Goal: Information Seeking & Learning: Learn about a topic

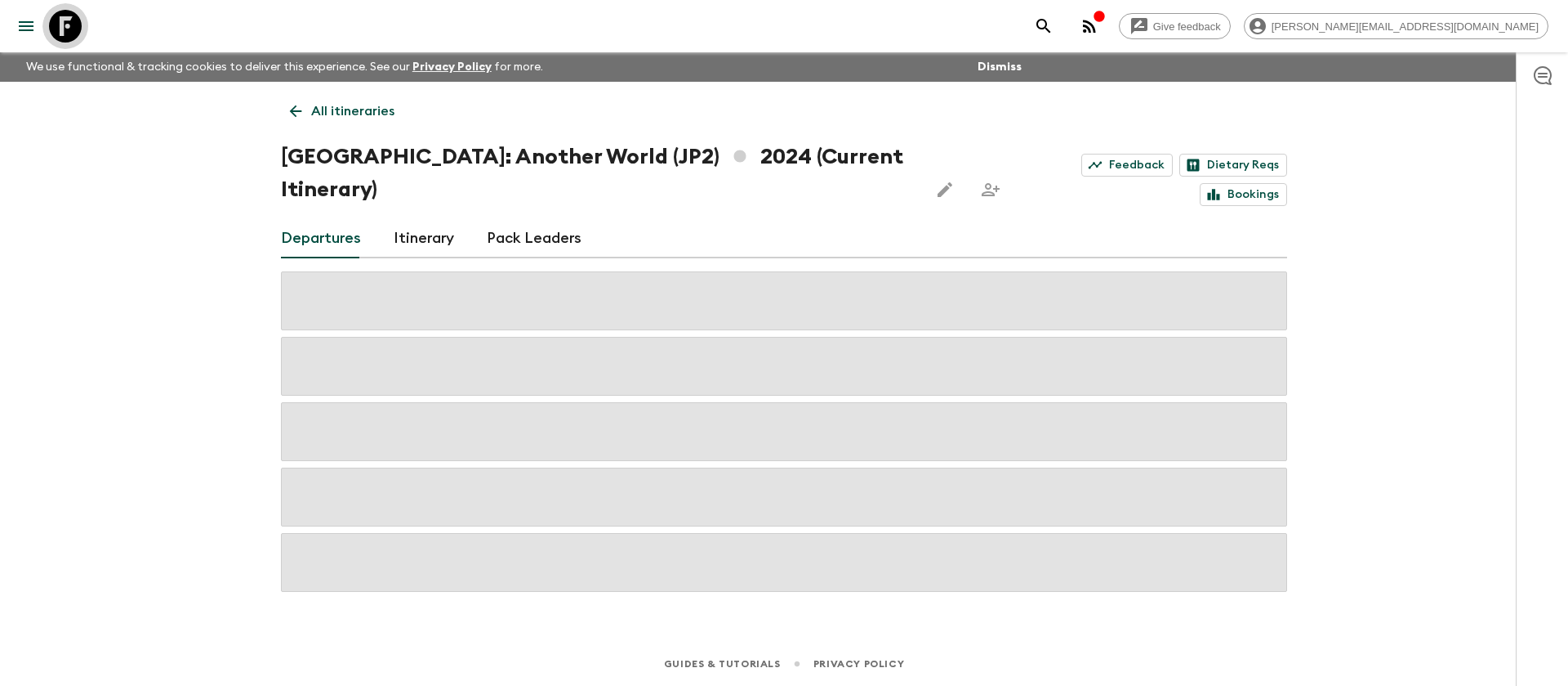
click at [67, 33] on icon at bounding box center [65, 25] width 32 height 32
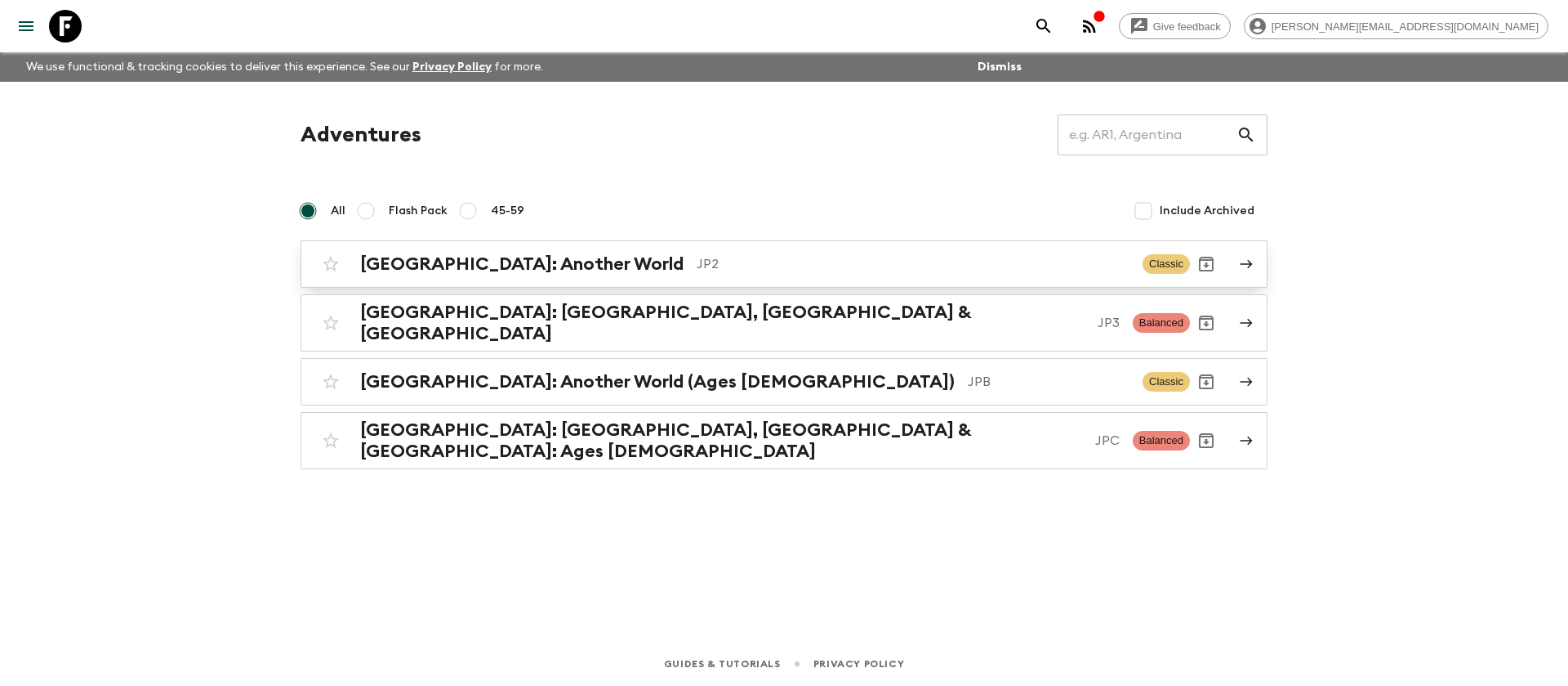
click at [530, 284] on link "[GEOGRAPHIC_DATA]: Another World JP2 Classic" at bounding box center [784, 264] width 967 height 47
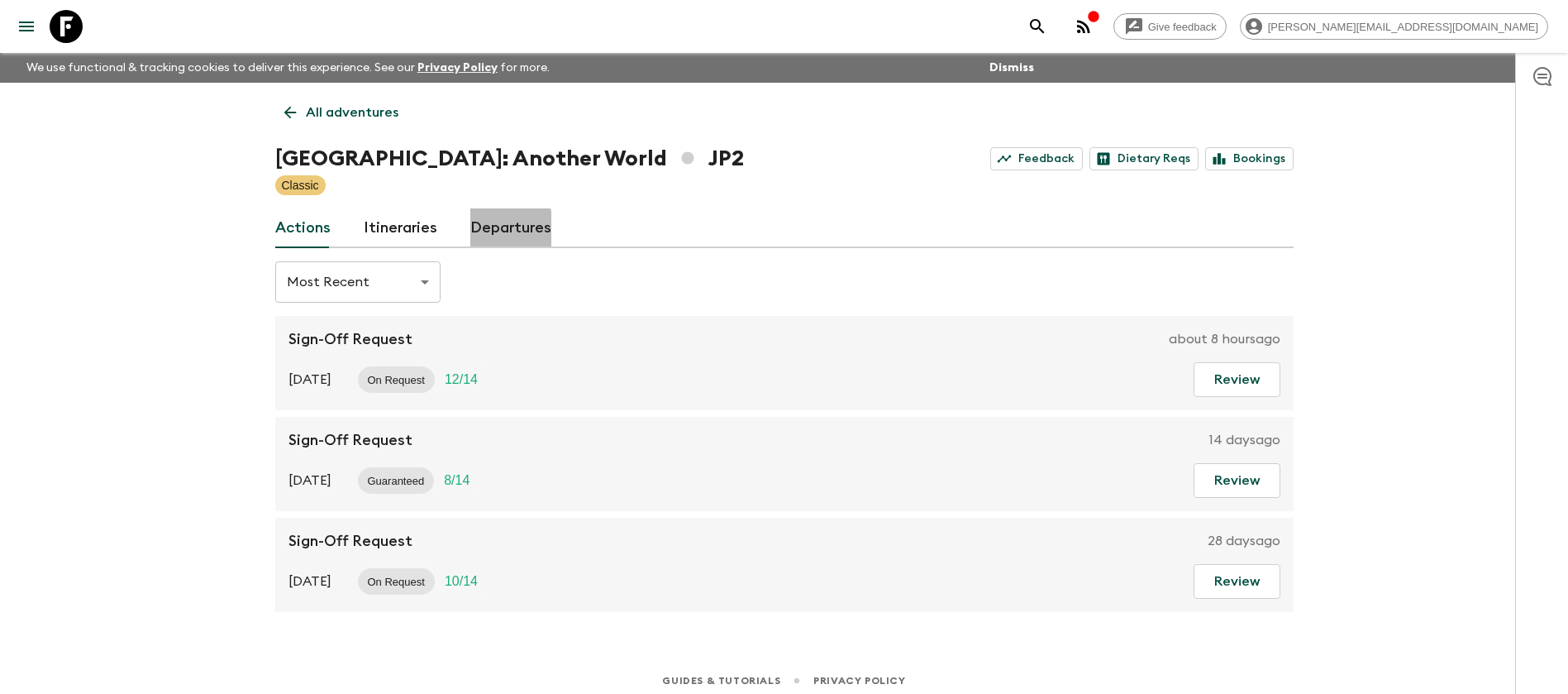
click at [501, 229] on link "Departures" at bounding box center [510, 228] width 81 height 40
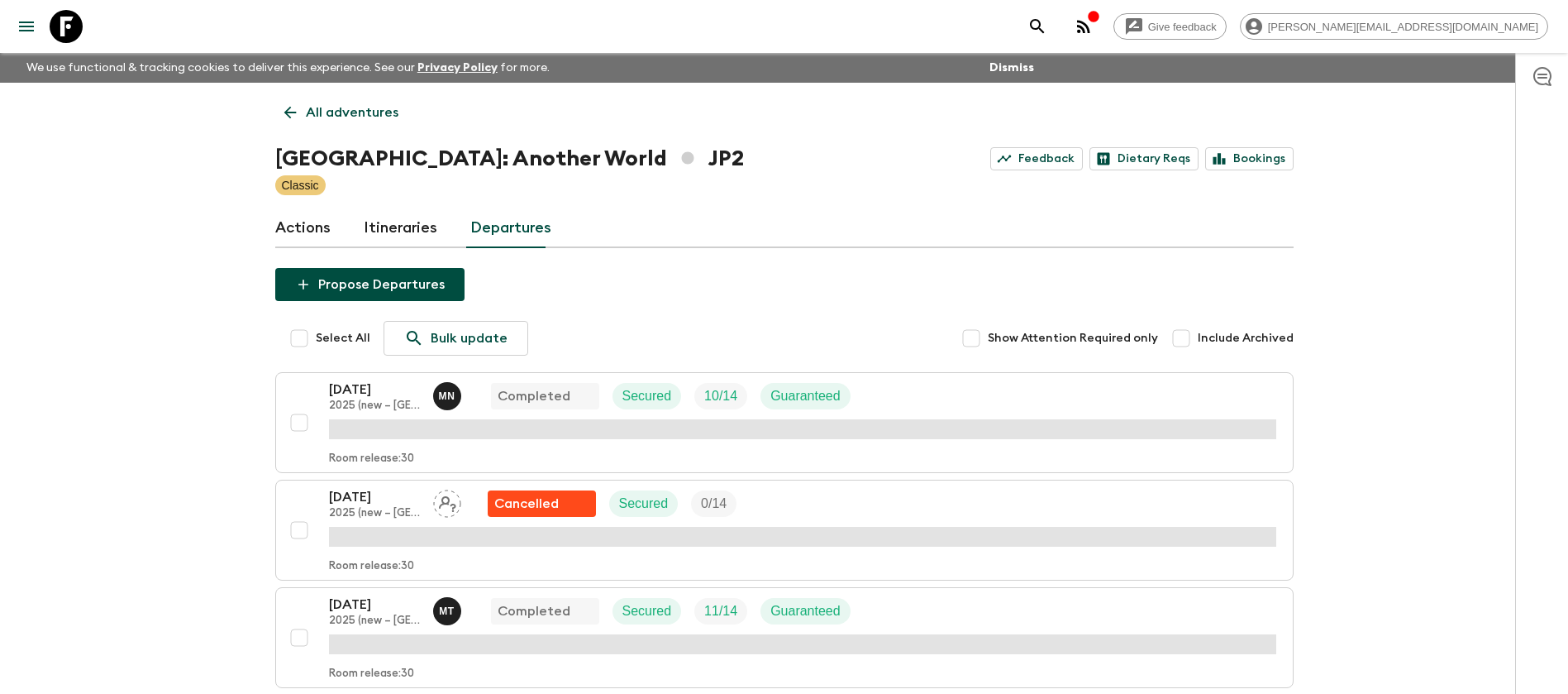
click at [315, 234] on link "Actions" at bounding box center [303, 228] width 56 height 40
click at [68, 8] on link at bounding box center [66, 27] width 46 height 46
click at [68, 22] on icon at bounding box center [66, 26] width 33 height 33
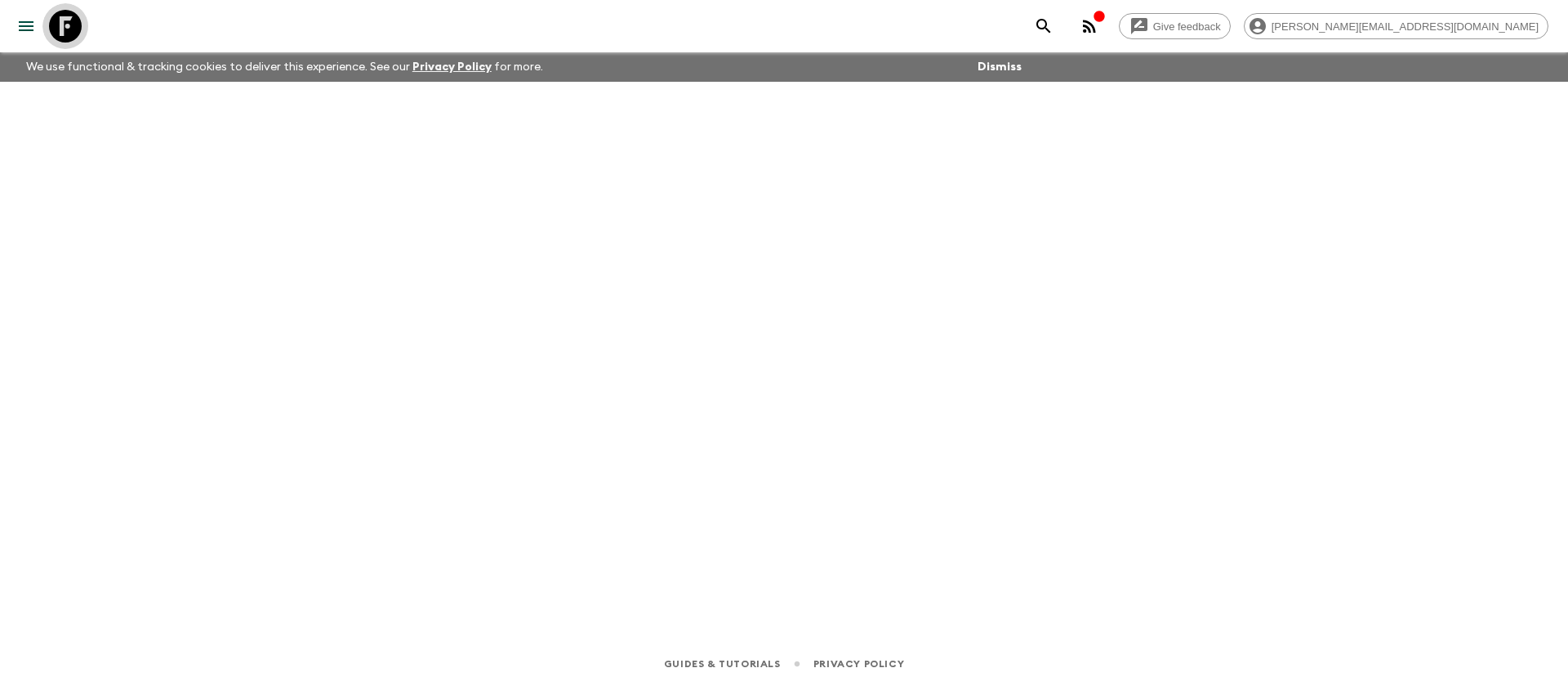
click at [65, 27] on icon at bounding box center [65, 25] width 32 height 32
click at [67, 26] on icon at bounding box center [65, 25] width 32 height 32
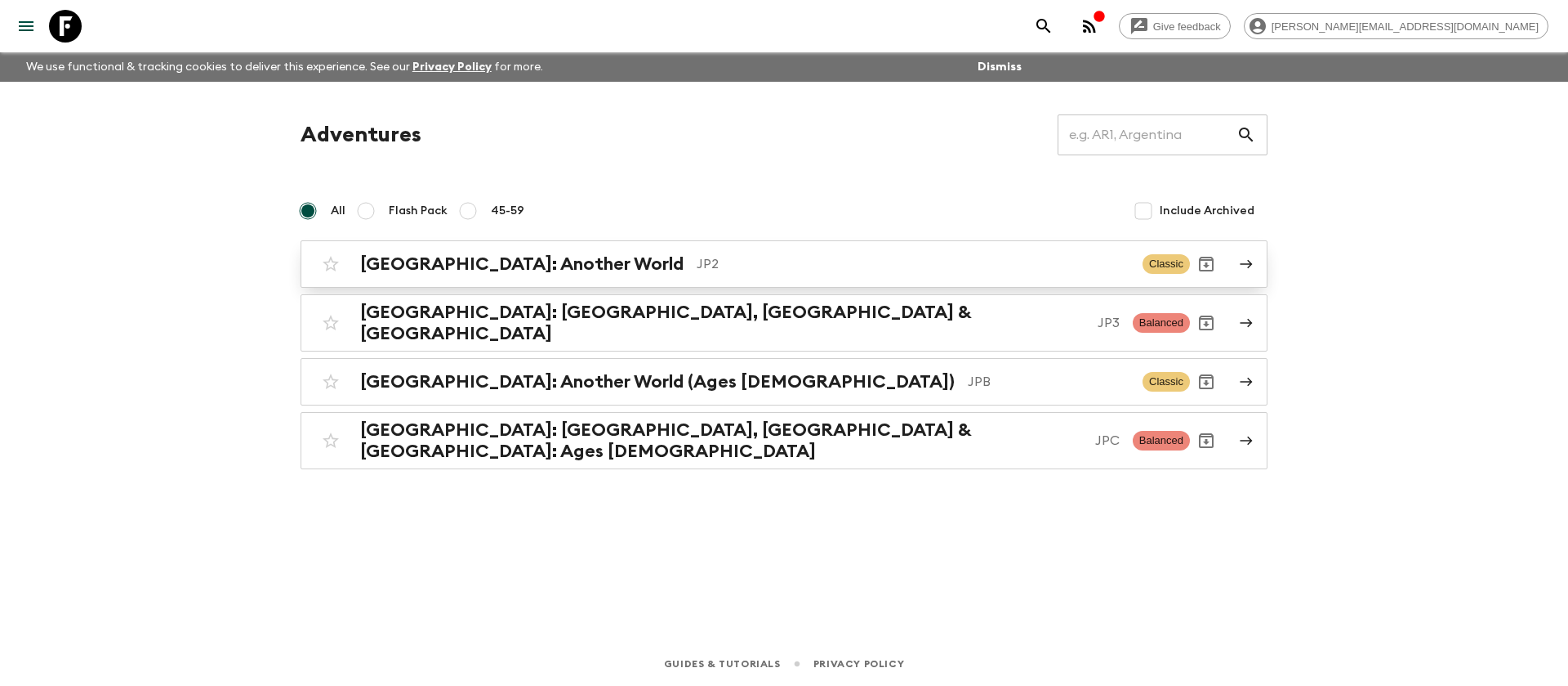
click at [697, 256] on p "JP2" at bounding box center [913, 264] width 432 height 19
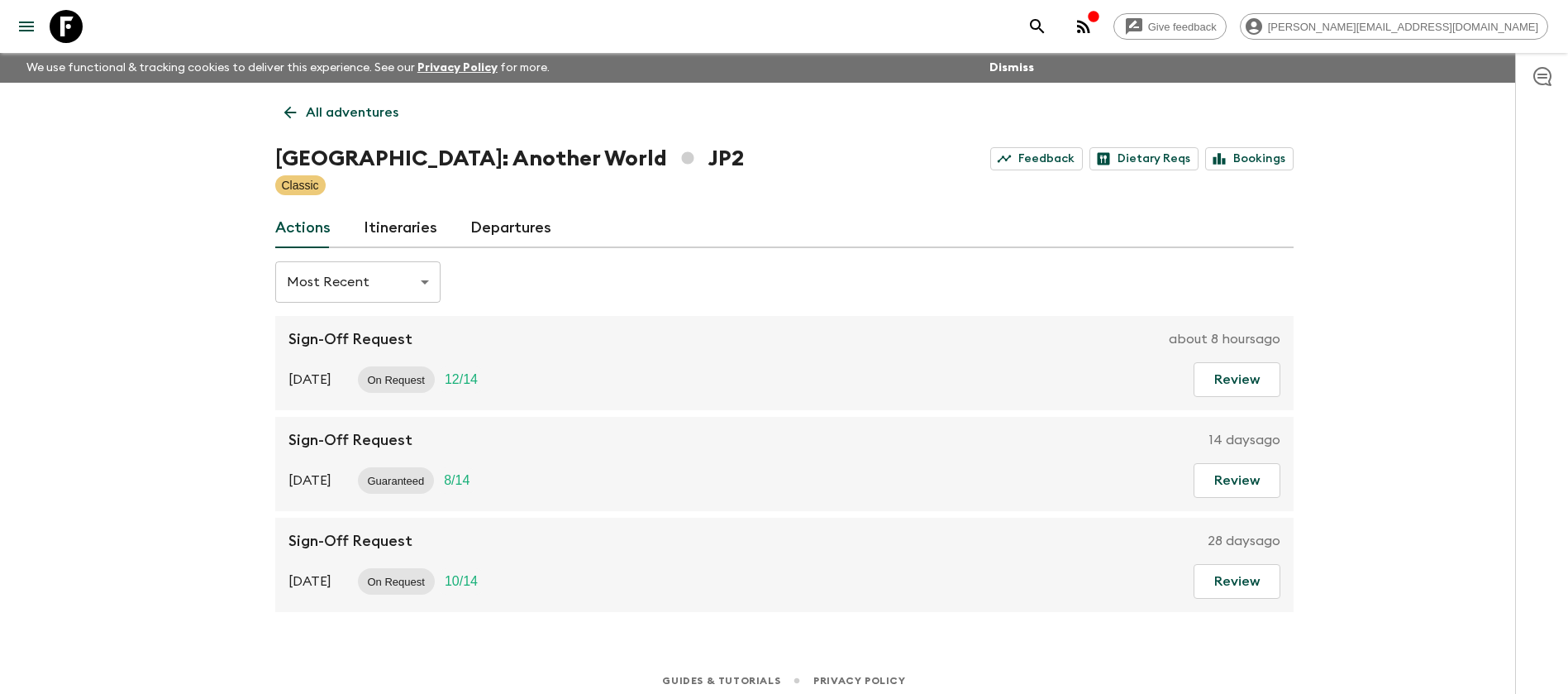
click at [414, 225] on link "Itineraries" at bounding box center [400, 228] width 74 height 40
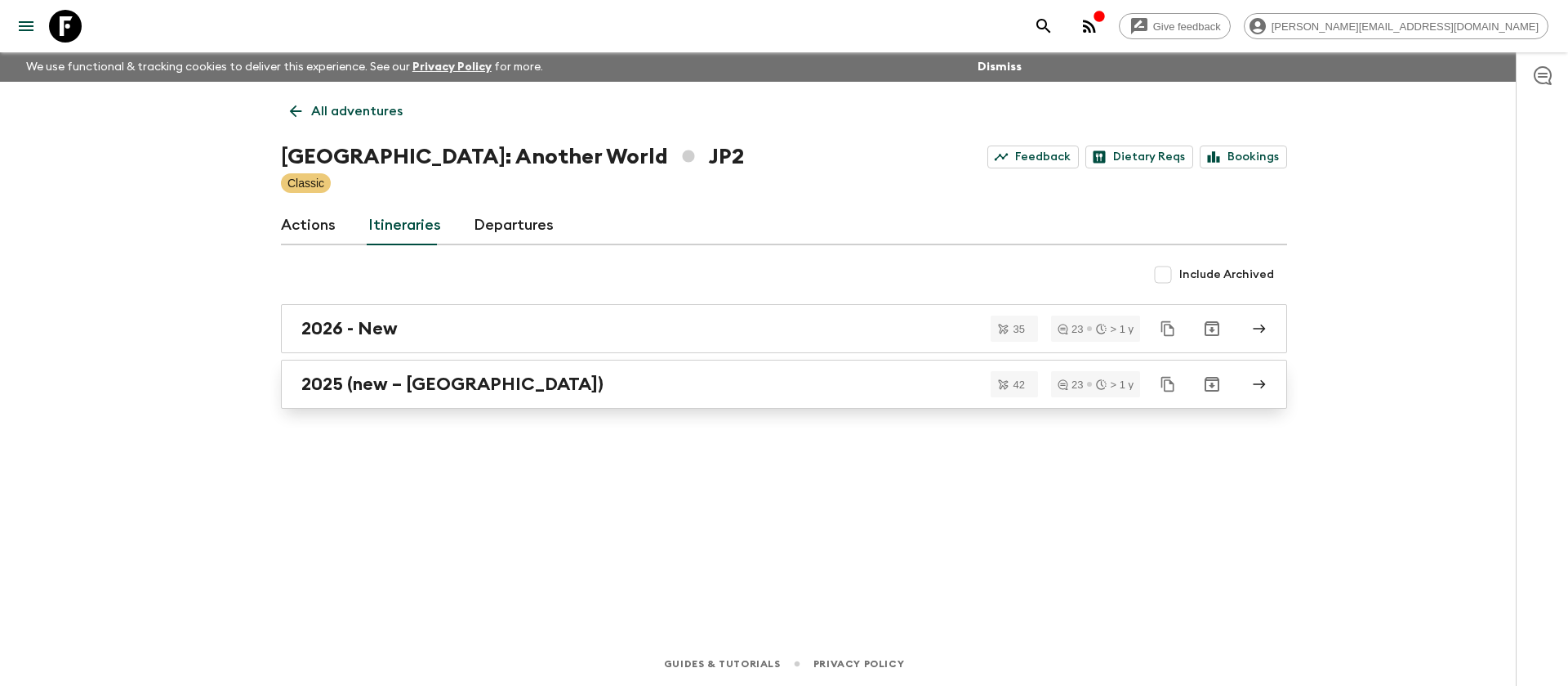
click at [481, 388] on div "2025 (new – [GEOGRAPHIC_DATA])" at bounding box center [768, 384] width 934 height 21
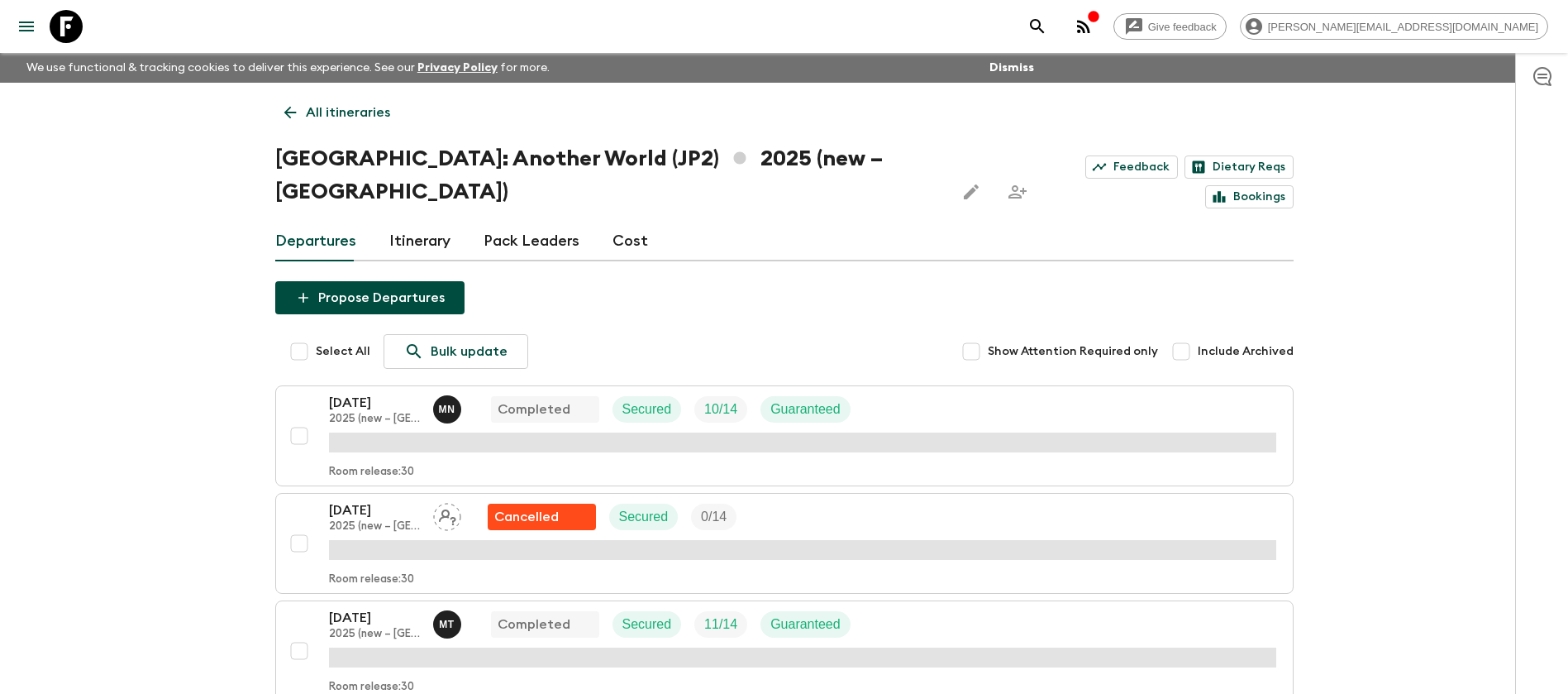
click at [613, 222] on link "Cost" at bounding box center [630, 241] width 35 height 40
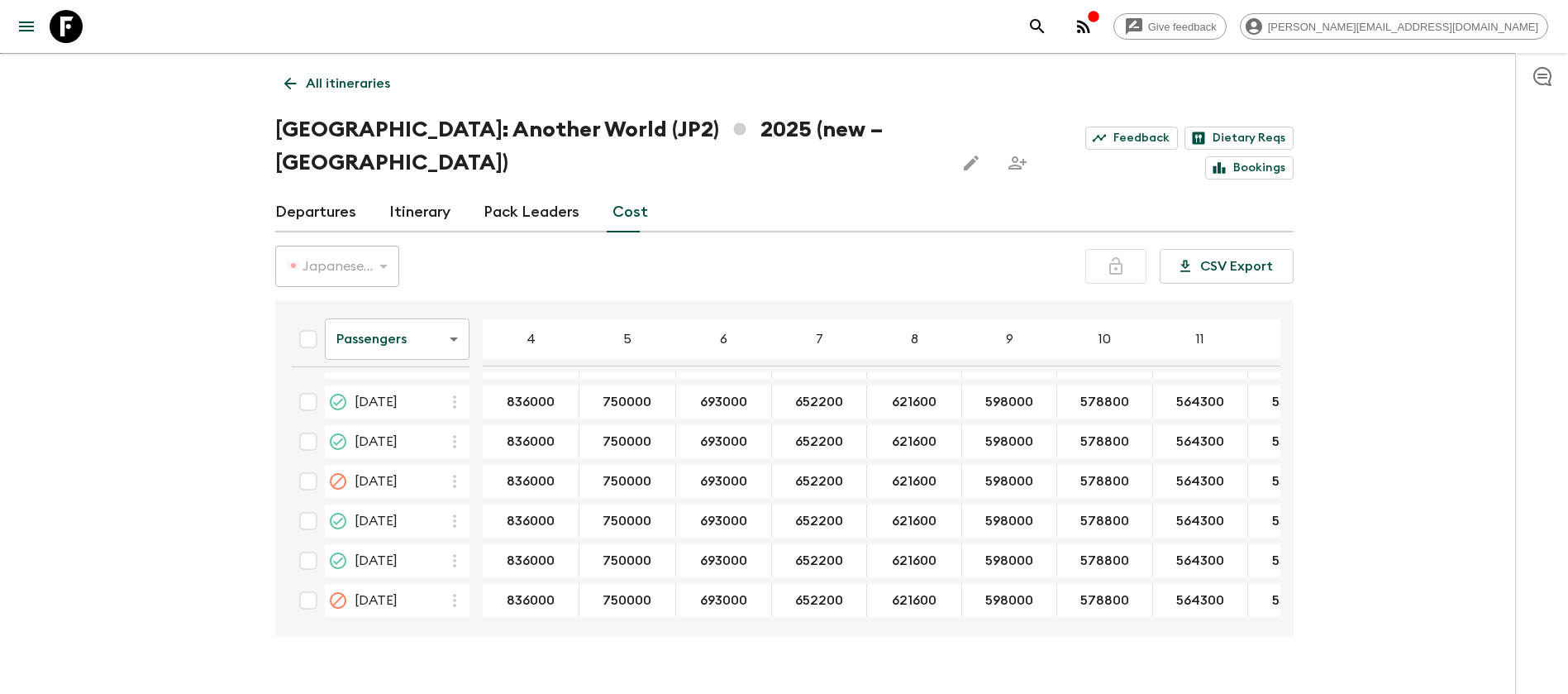
scroll to position [1189, 0]
